Goal: Navigation & Orientation: Understand site structure

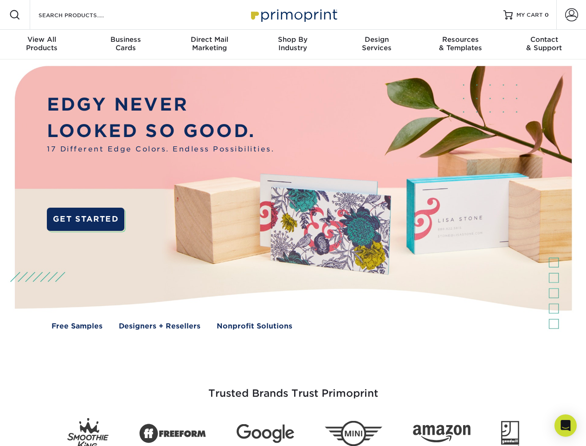
click at [293, 223] on img at bounding box center [293, 204] width 580 height 290
click at [15, 15] on span at bounding box center [14, 14] width 11 height 11
click at [571, 15] on span at bounding box center [571, 14] width 13 height 13
click at [42, 45] on div "View All Products" at bounding box center [42, 43] width 84 height 17
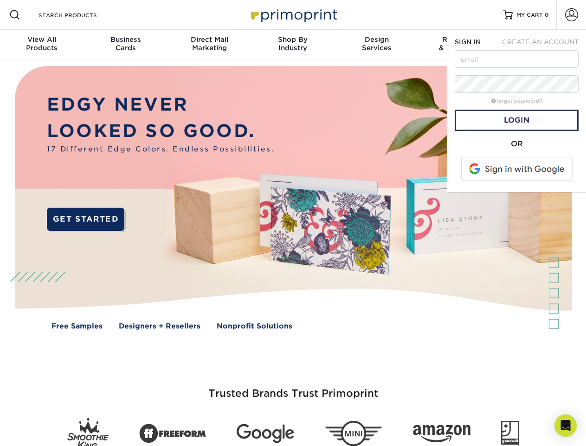
click at [125, 45] on div "Business Cards" at bounding box center [126, 43] width 84 height 17
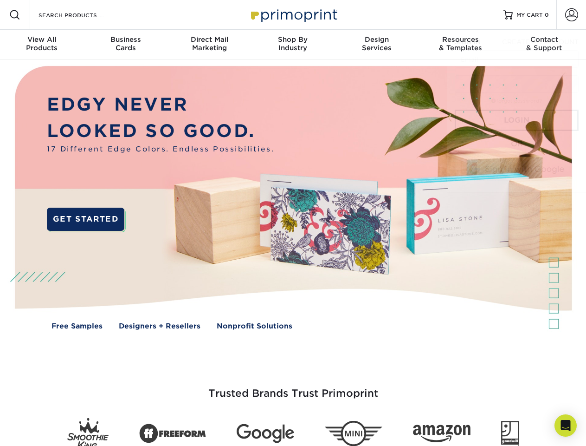
click at [209, 45] on div "Direct Mail Marketing" at bounding box center [210, 43] width 84 height 17
click at [293, 45] on div "Shop By Industry" at bounding box center [293, 43] width 84 height 17
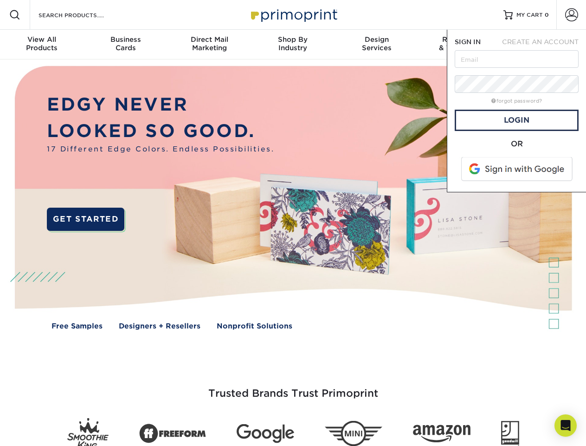
click at [377, 45] on div "Design Services" at bounding box center [377, 43] width 84 height 17
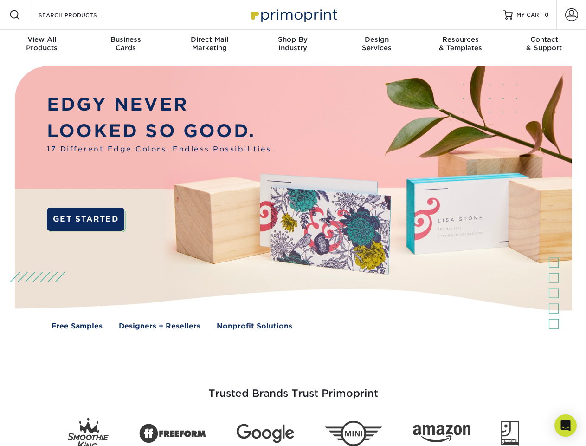
click at [460, 45] on span "SIGN IN" at bounding box center [468, 41] width 26 height 7
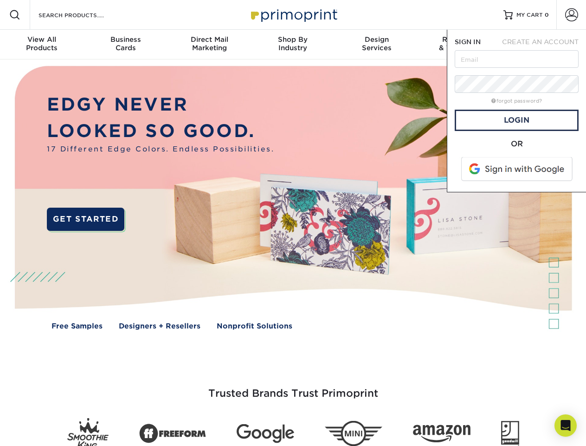
click at [544, 45] on div "Contact & Support" at bounding box center [545, 43] width 84 height 17
